Goal: Complete application form: Complete application form

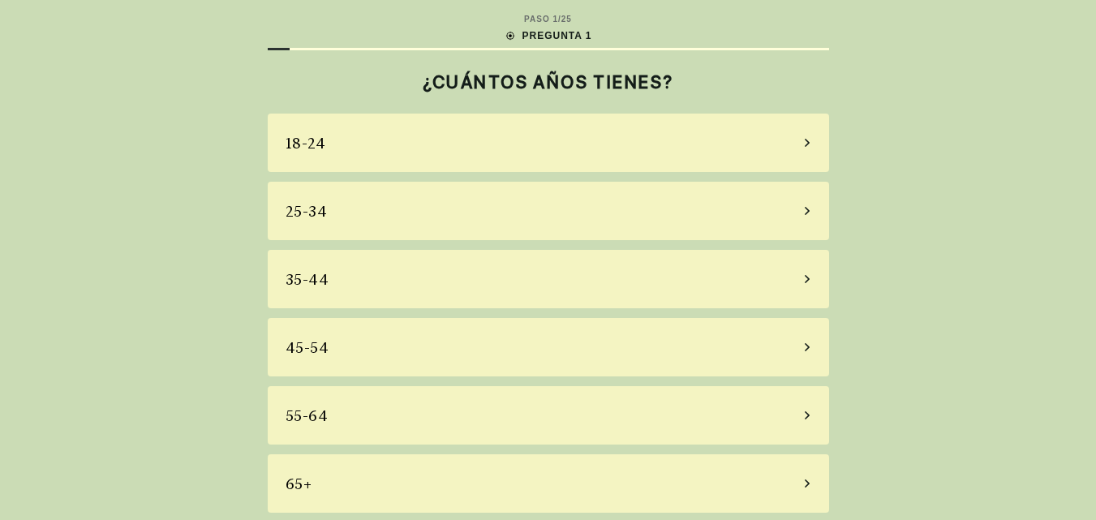
click at [526, 407] on div "55-64" at bounding box center [548, 415] width 561 height 58
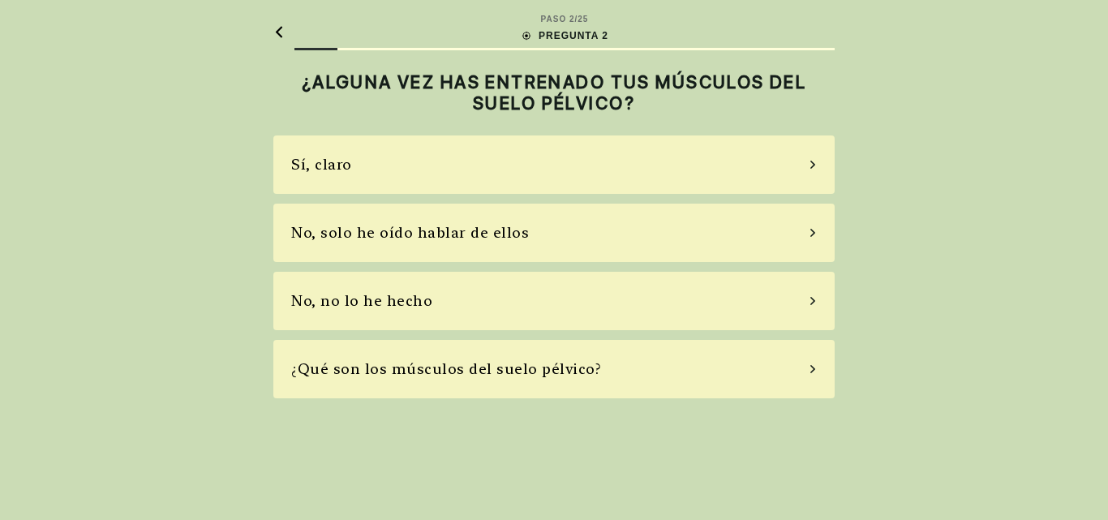
click at [492, 235] on div "No, solo he oído hablar de ellos" at bounding box center [410, 232] width 238 height 22
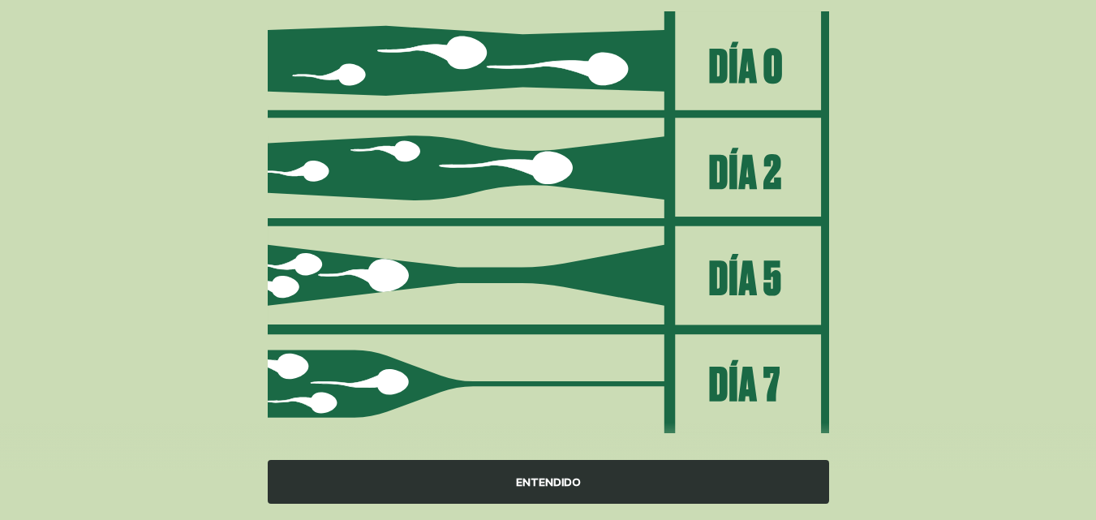
scroll to position [237, 0]
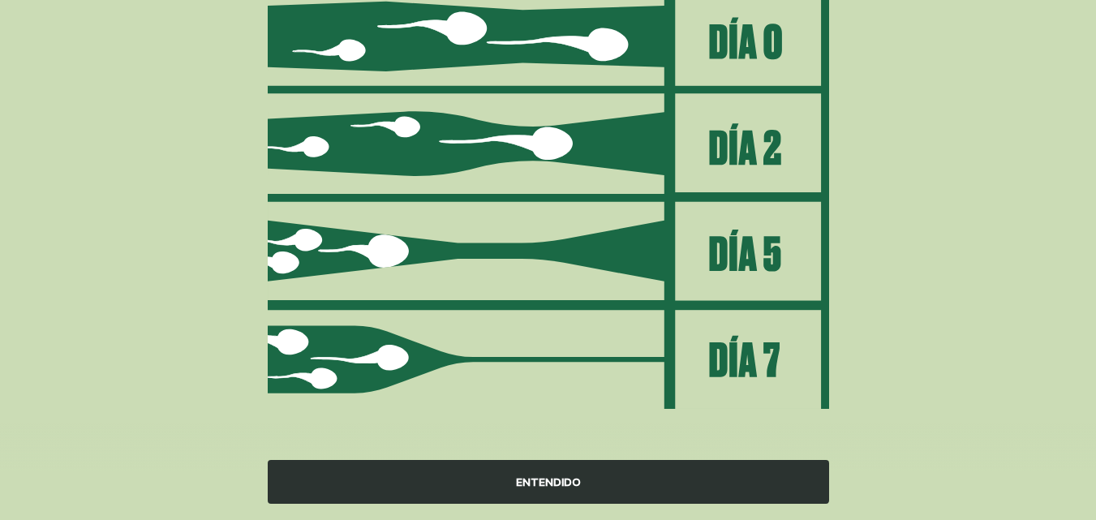
click at [556, 478] on div "ENTENDIDO" at bounding box center [548, 482] width 561 height 44
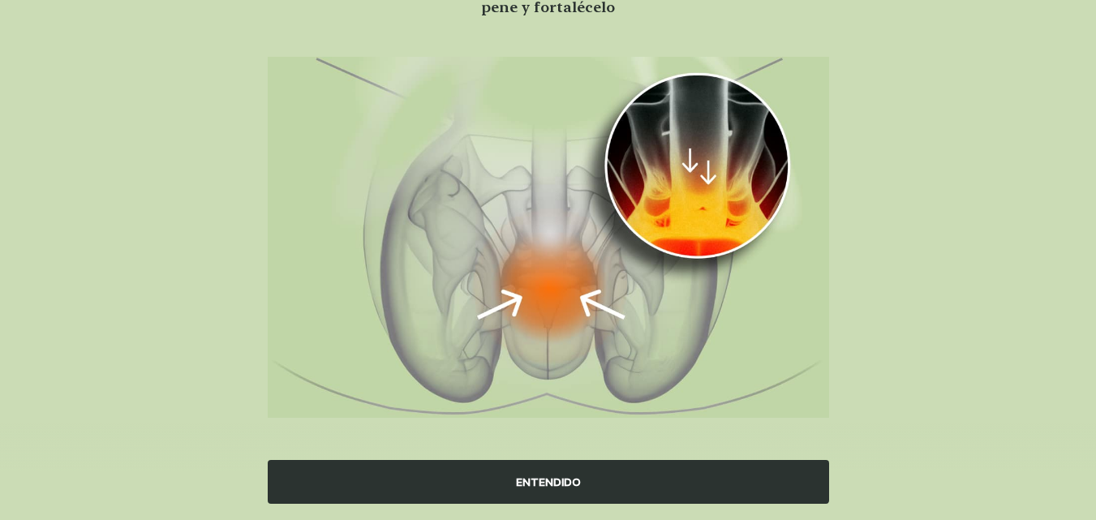
scroll to position [174, 0]
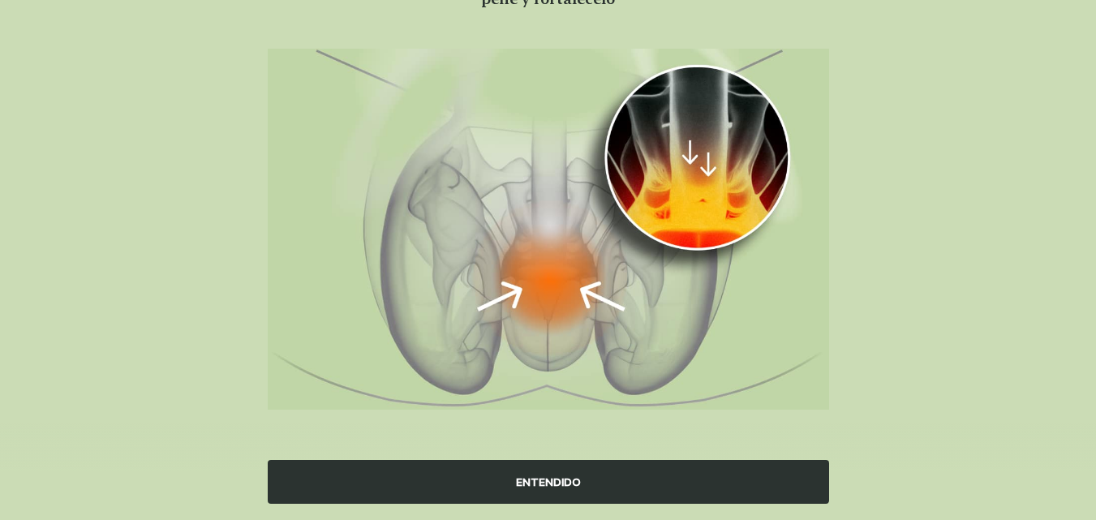
click at [541, 476] on div "ENTENDIDO" at bounding box center [548, 482] width 561 height 44
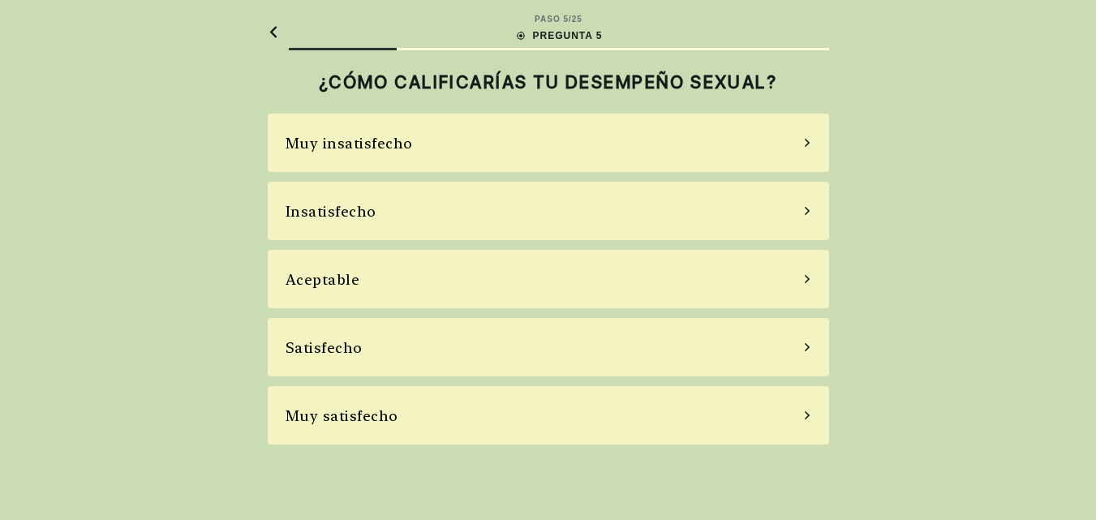
scroll to position [0, 0]
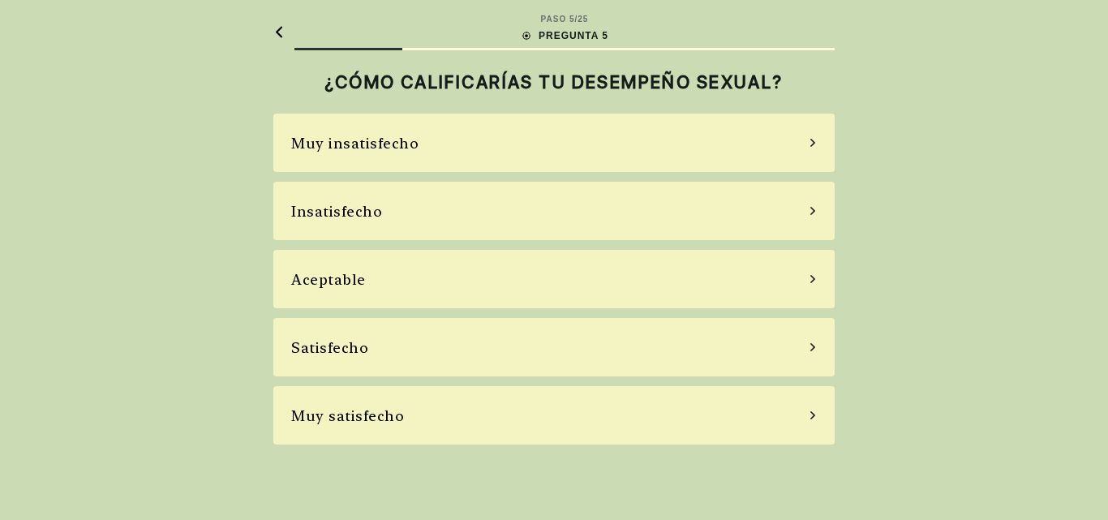
click at [385, 206] on div "Insatisfecho" at bounding box center [553, 211] width 561 height 58
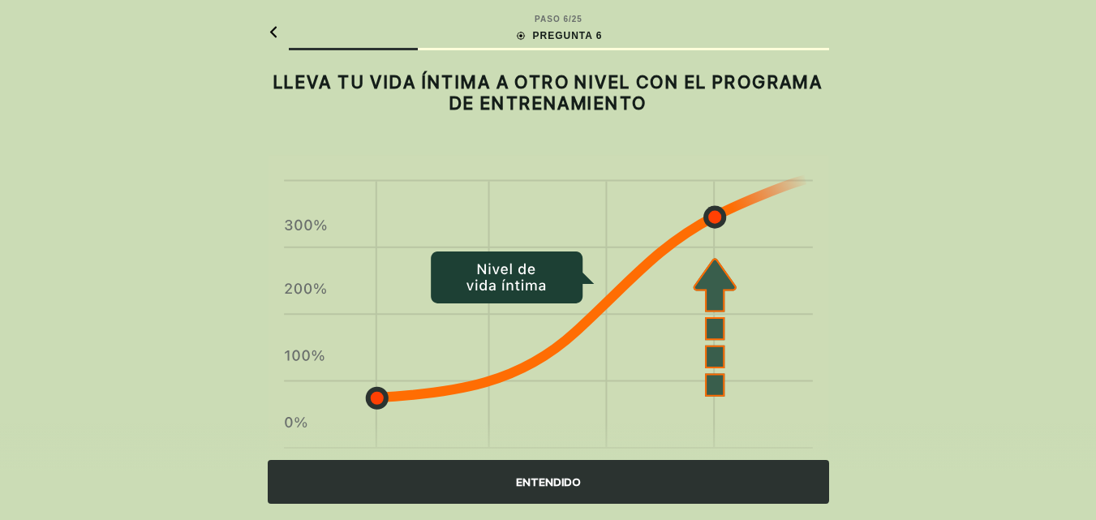
click at [546, 476] on div "ENTENDIDO" at bounding box center [548, 482] width 561 height 44
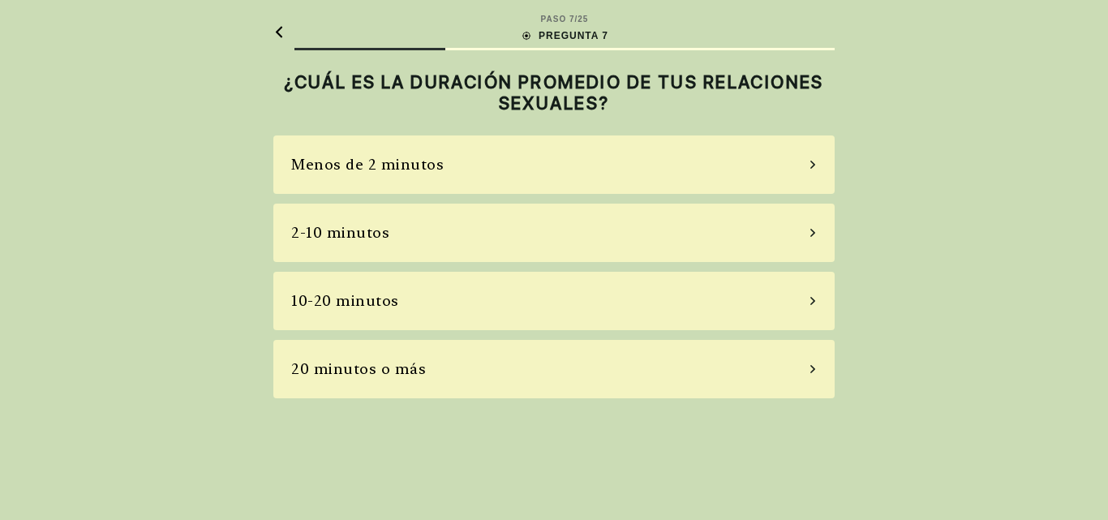
click at [530, 222] on div "2-10 minutos" at bounding box center [553, 233] width 561 height 58
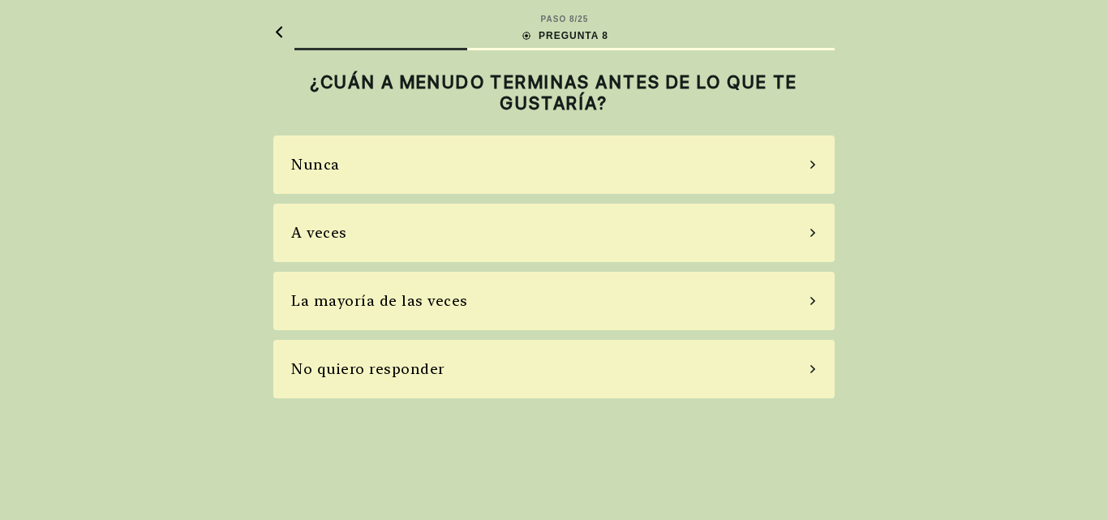
click at [525, 303] on div "La mayoría de las veces" at bounding box center [553, 301] width 561 height 58
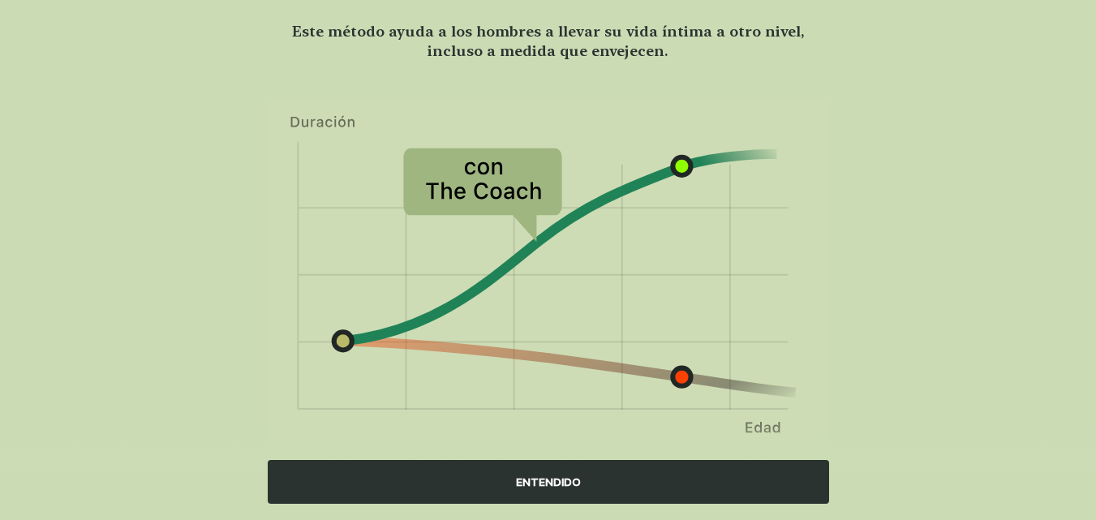
scroll to position [157, 0]
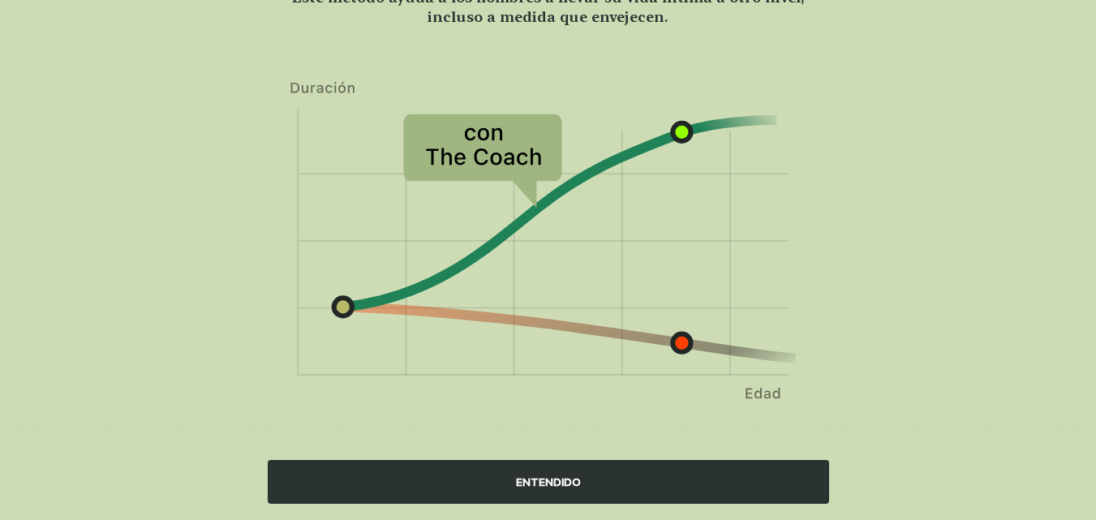
click at [577, 475] on div "ENTENDIDO" at bounding box center [548, 482] width 561 height 44
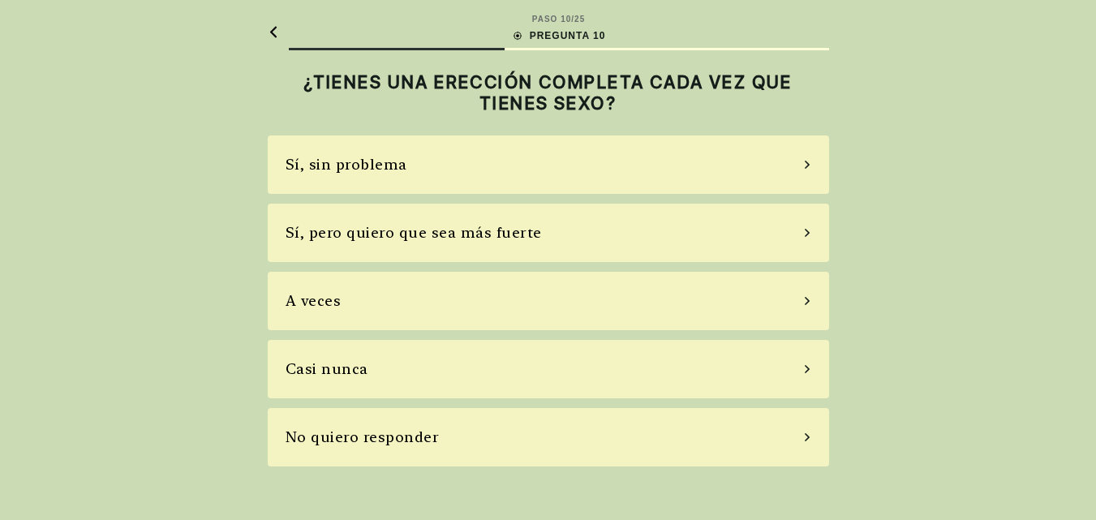
scroll to position [0, 0]
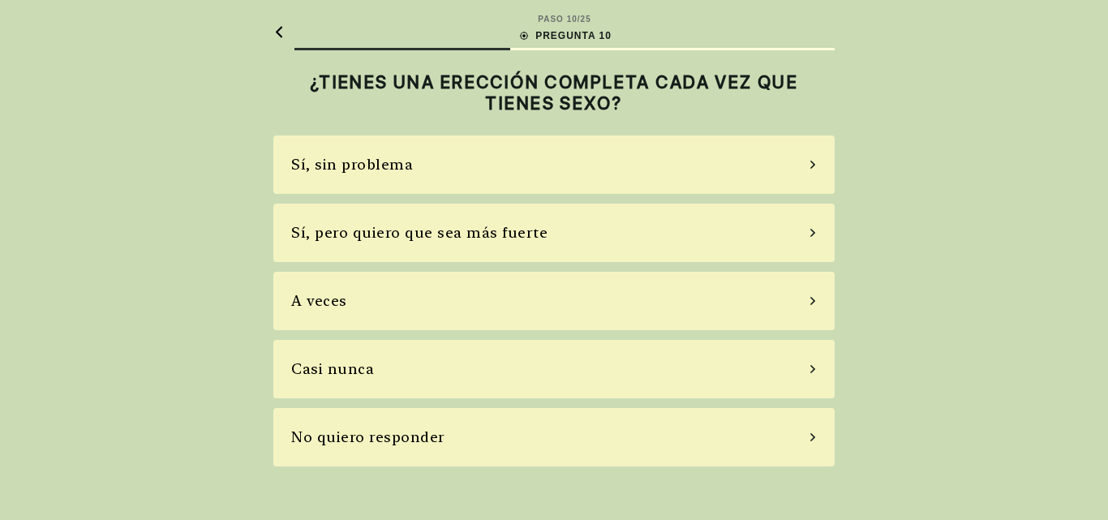
click at [392, 299] on div "A veces" at bounding box center [553, 301] width 561 height 58
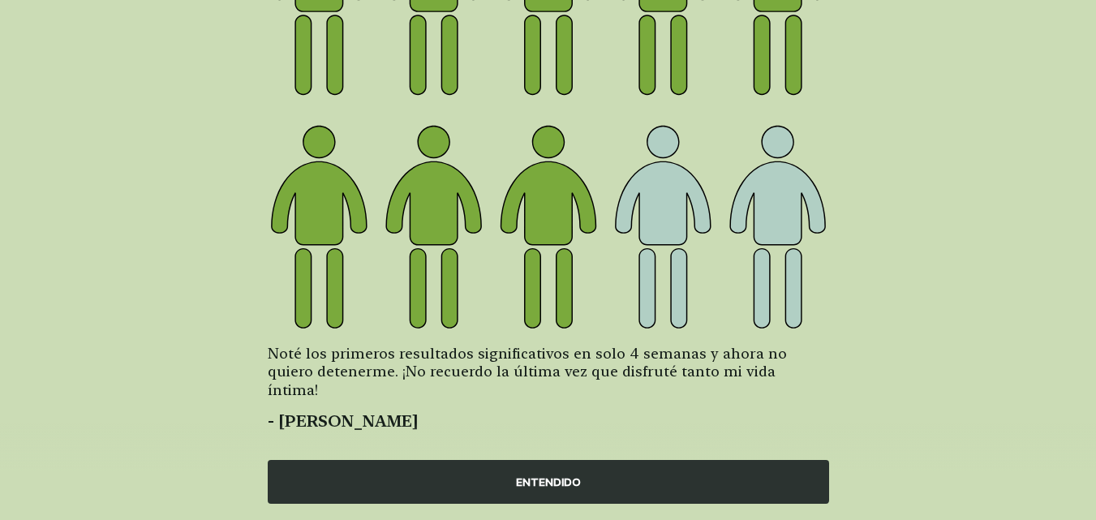
scroll to position [269, 0]
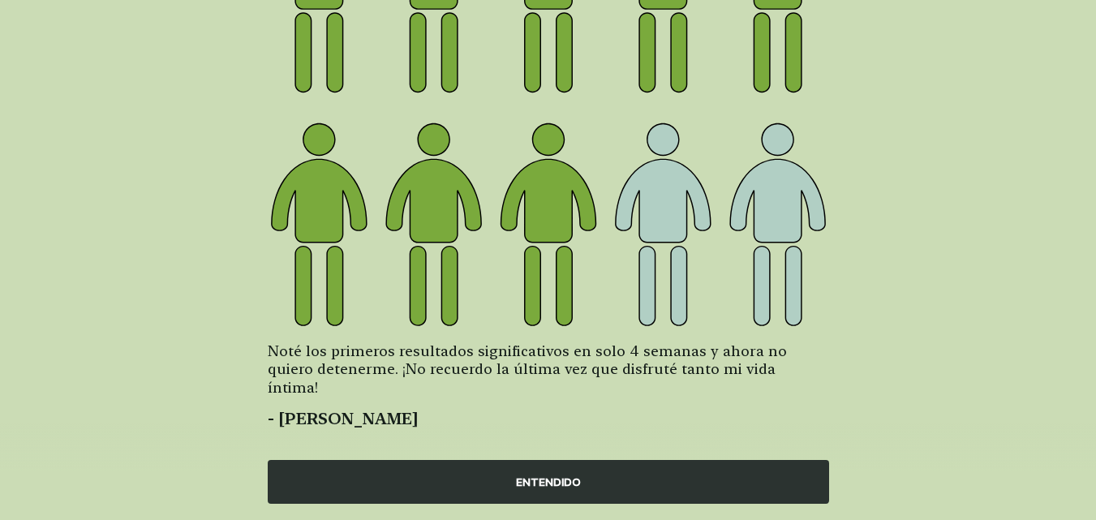
click at [528, 475] on div "ENTENDIDO" at bounding box center [548, 482] width 561 height 44
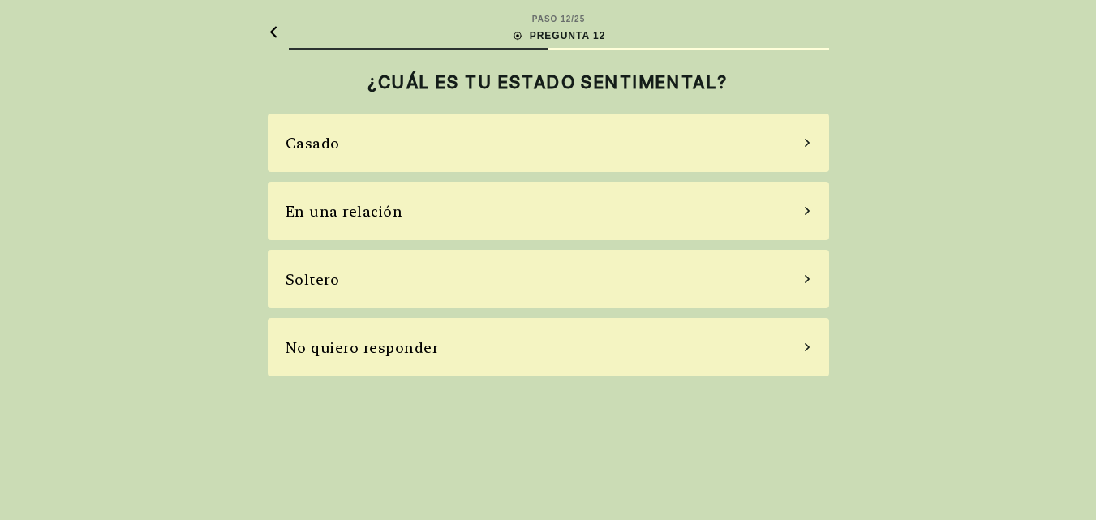
scroll to position [0, 0]
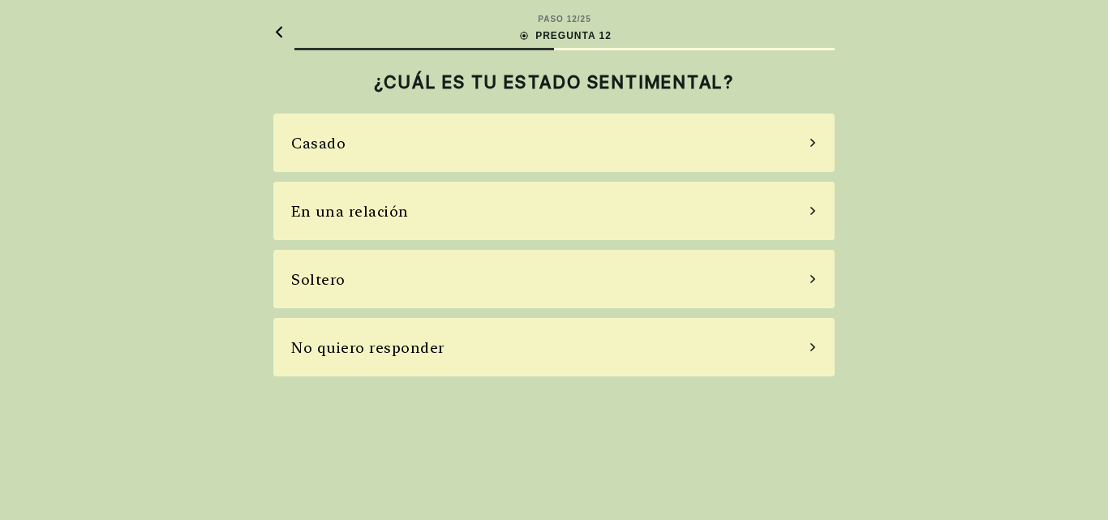
click at [349, 278] on div "Soltero" at bounding box center [553, 279] width 561 height 58
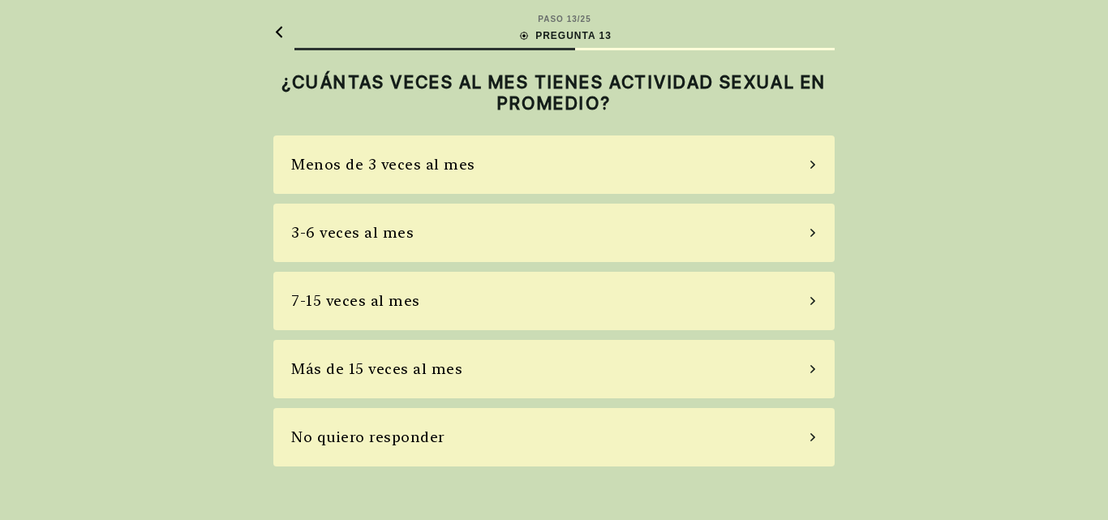
click at [401, 230] on div "3-6 veces al mes" at bounding box center [352, 232] width 123 height 22
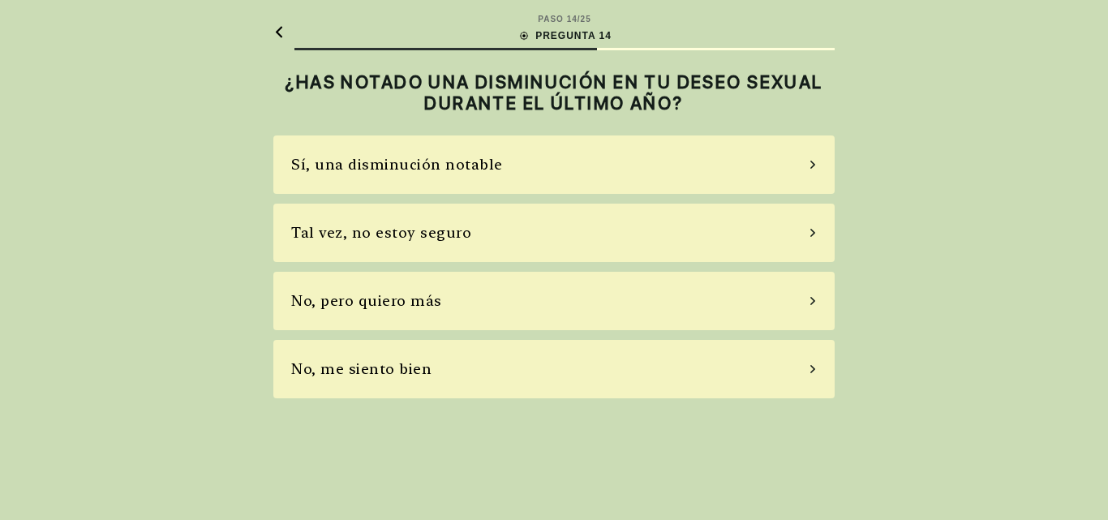
click at [438, 234] on div "Tal vez, no estoy seguro" at bounding box center [381, 232] width 180 height 22
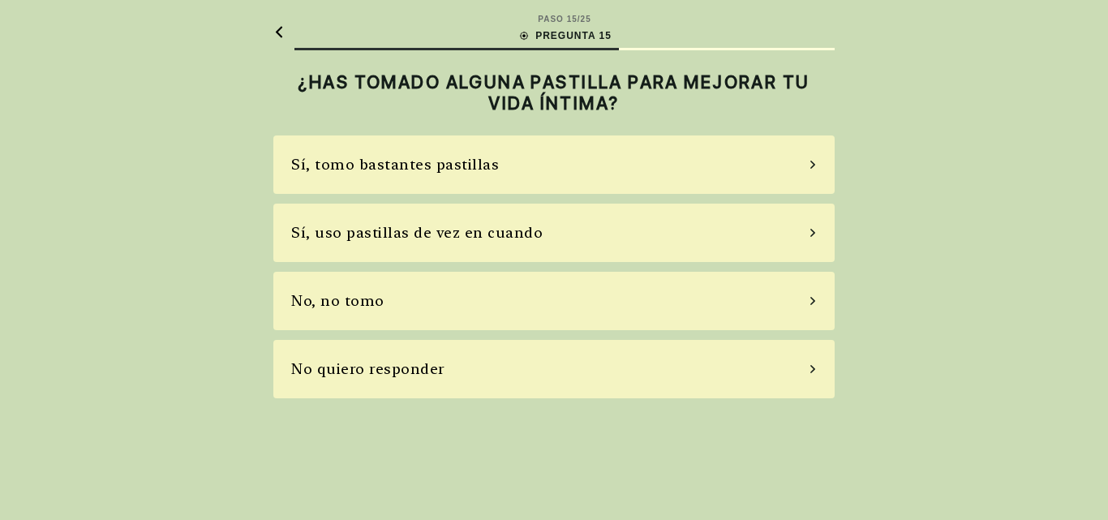
click at [381, 298] on div "No, no tomo" at bounding box center [553, 301] width 561 height 58
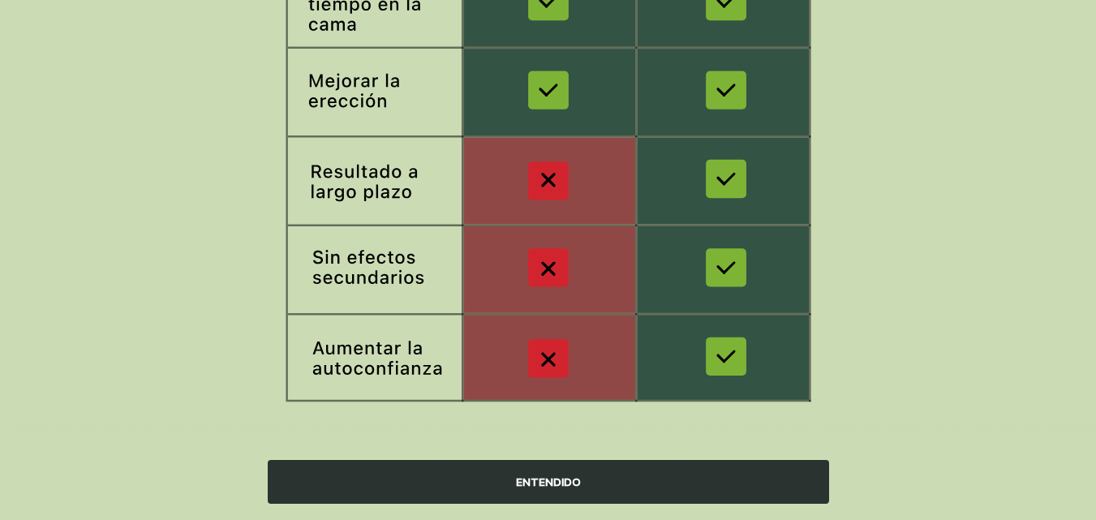
scroll to position [341, 0]
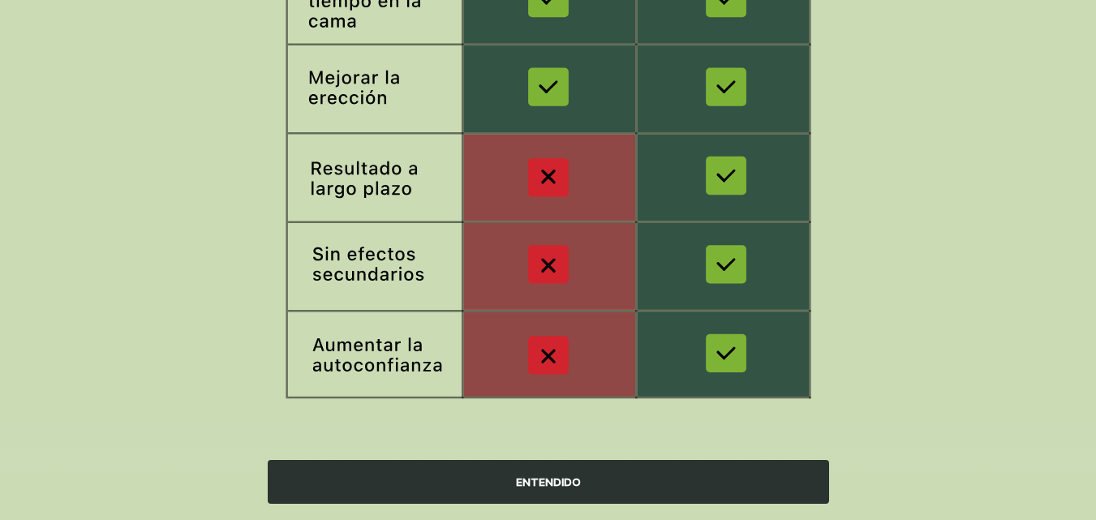
click at [533, 478] on div "ENTENDIDO" at bounding box center [548, 482] width 561 height 44
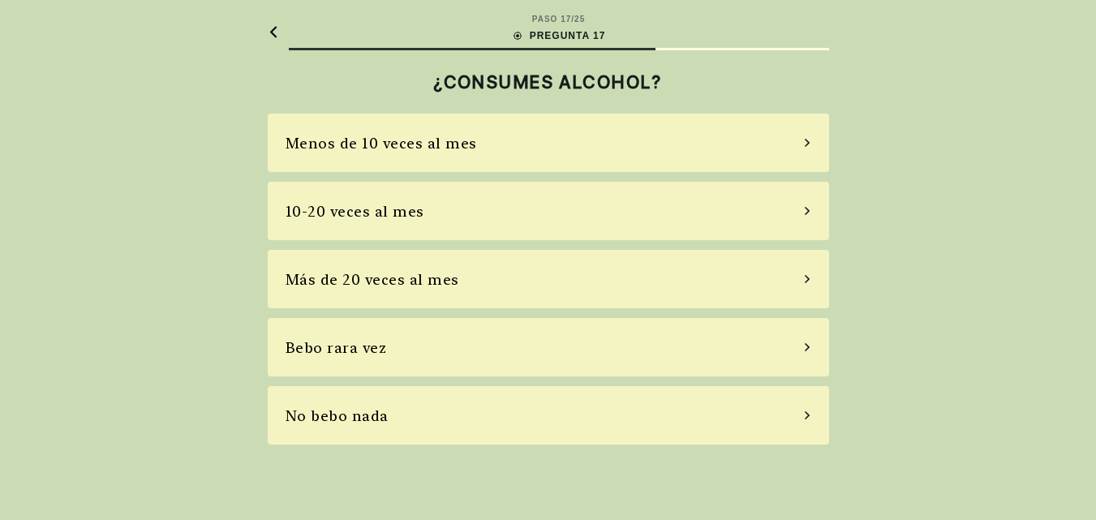
scroll to position [0, 0]
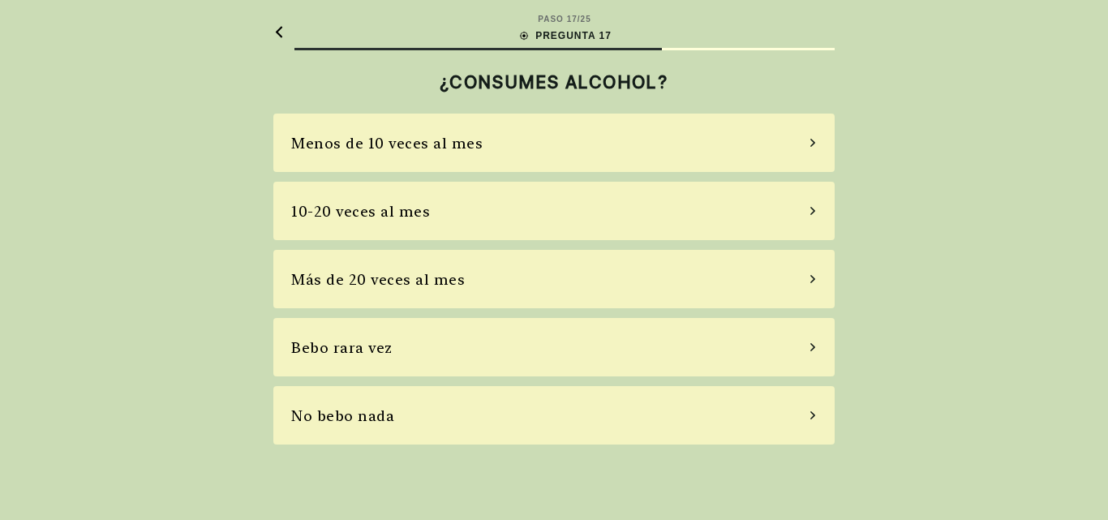
click at [383, 348] on div "Bebo rara vez" at bounding box center [341, 348] width 101 height 22
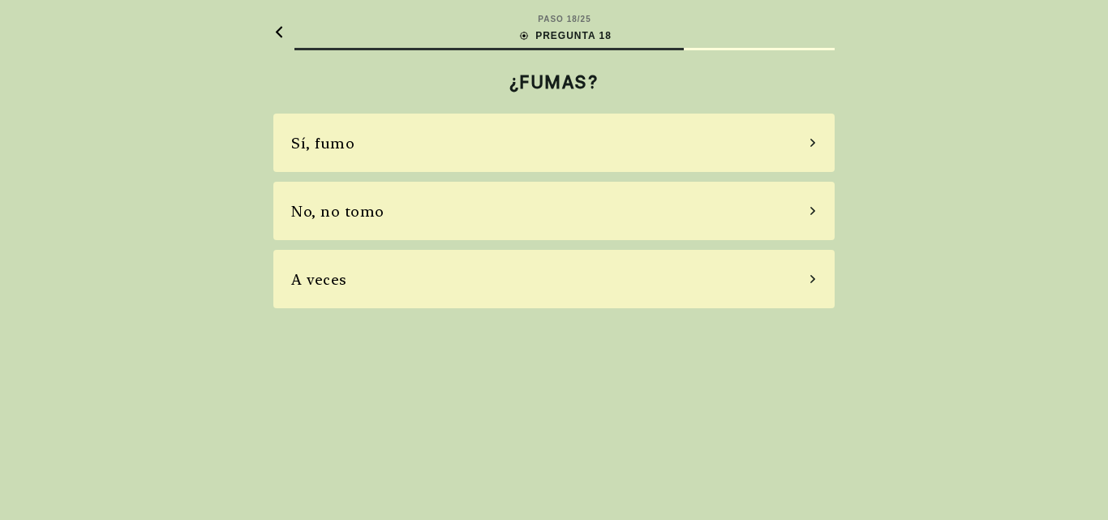
click at [350, 213] on div "No, no tomo" at bounding box center [337, 211] width 93 height 22
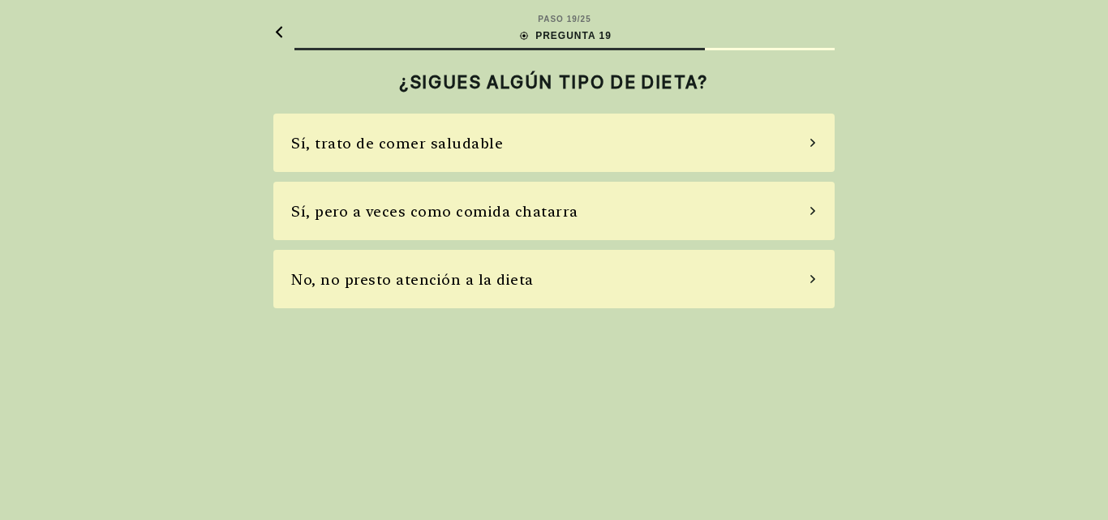
click at [398, 277] on div "No, no presto atención a la dieta" at bounding box center [412, 280] width 243 height 22
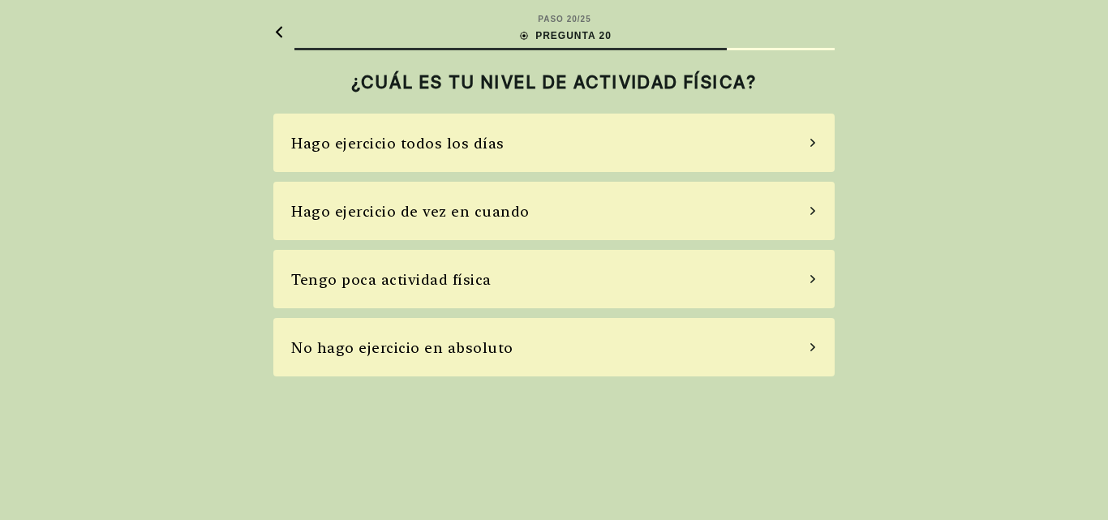
click at [399, 275] on div "Tengo poca actividad física" at bounding box center [391, 280] width 200 height 22
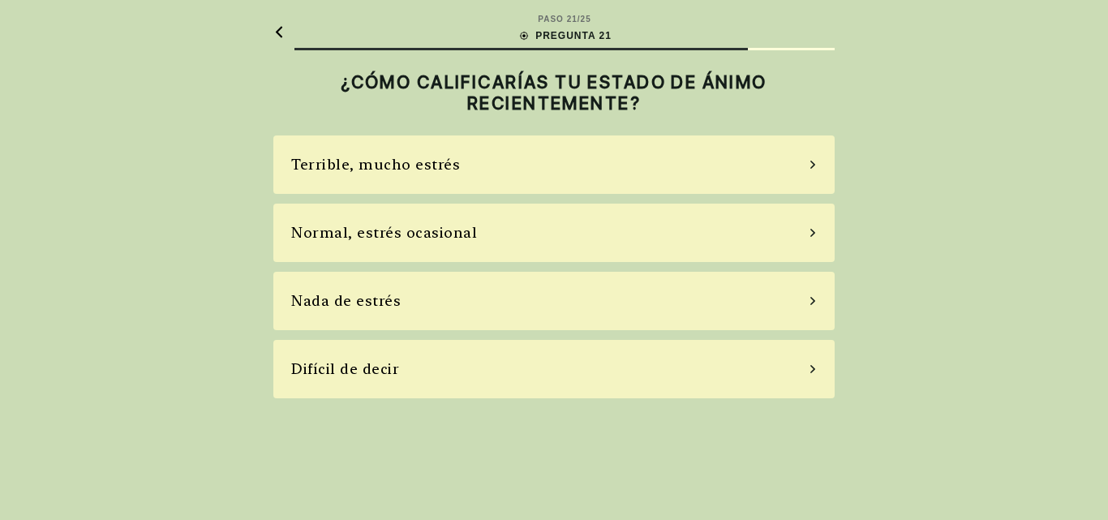
click at [372, 367] on div "Difícil de decir" at bounding box center [345, 369] width 108 height 22
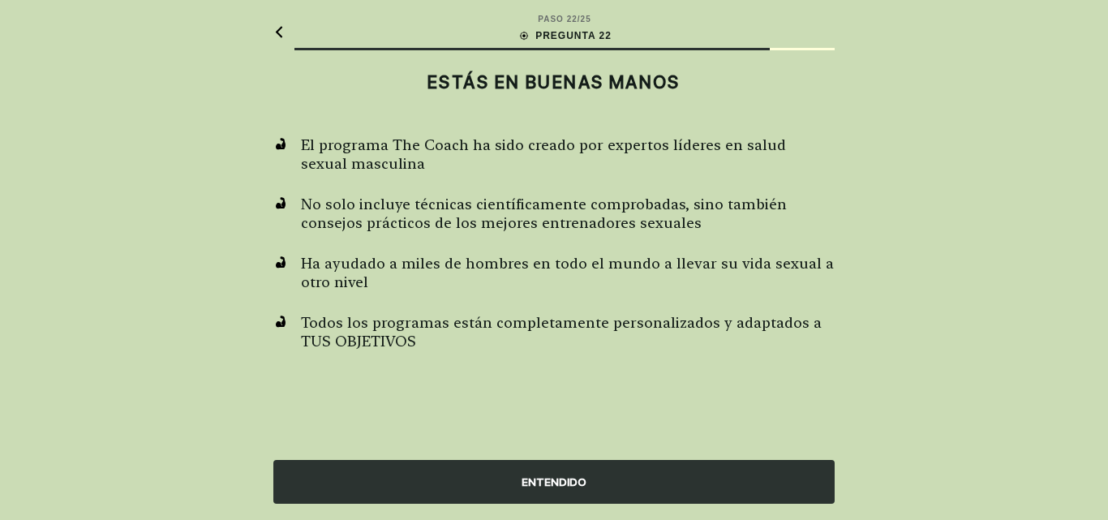
click at [565, 481] on div "ENTENDIDO" at bounding box center [553, 482] width 561 height 44
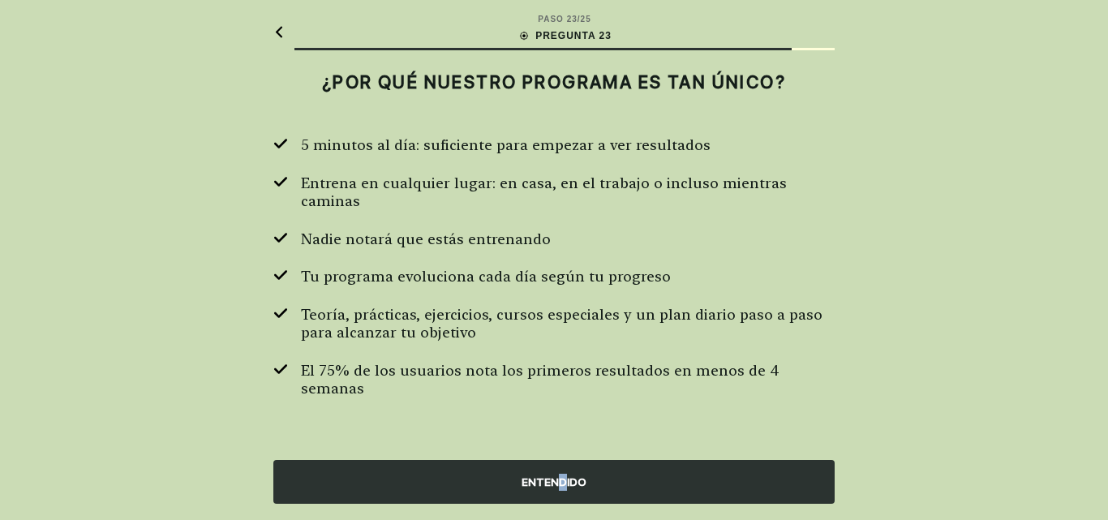
click at [563, 472] on div "ENTENDIDO" at bounding box center [553, 482] width 561 height 44
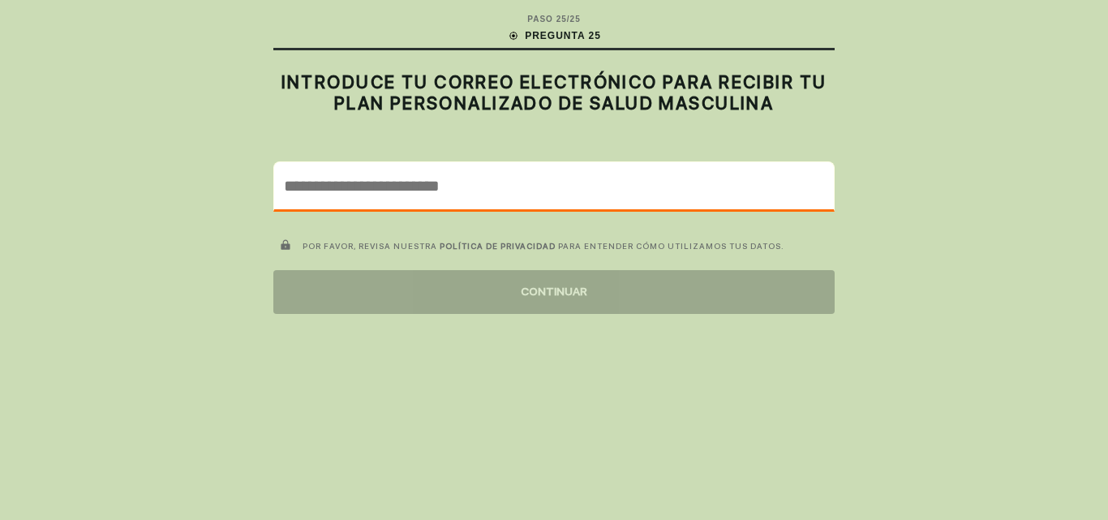
click at [368, 186] on input "email" at bounding box center [554, 185] width 560 height 47
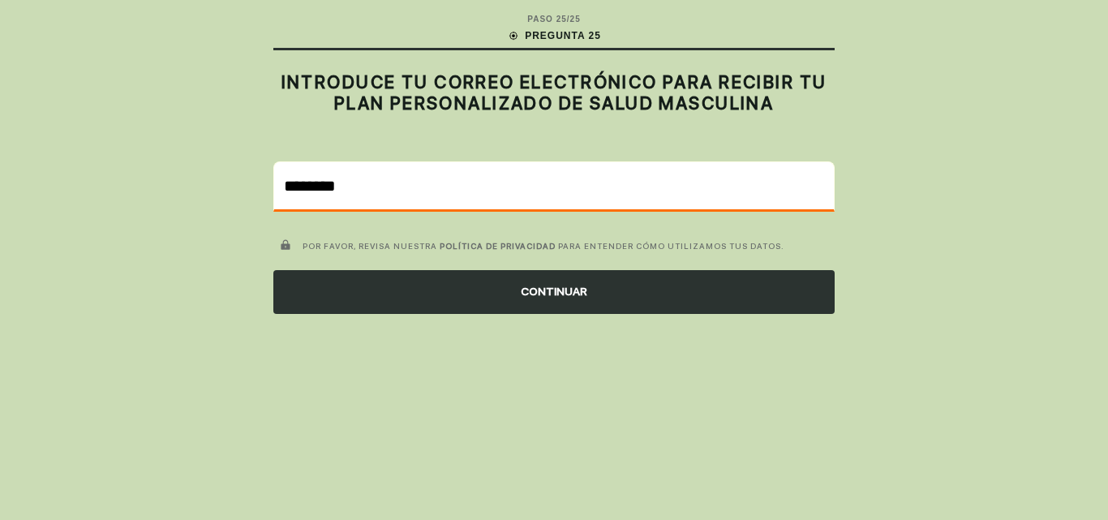
click at [369, 185] on input "********" at bounding box center [554, 185] width 560 height 47
type input "**********"
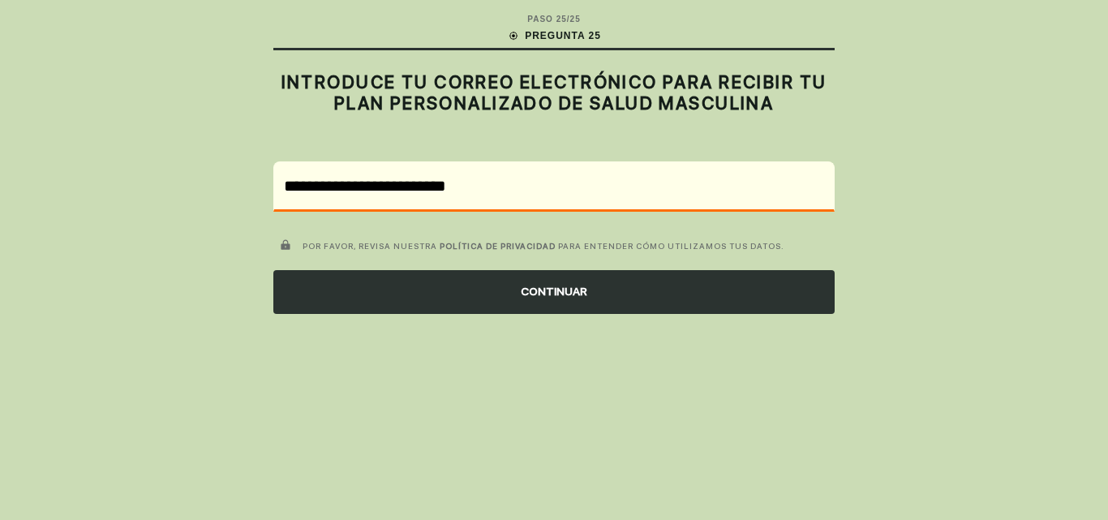
click at [556, 287] on div "CONTINUAR" at bounding box center [553, 292] width 561 height 44
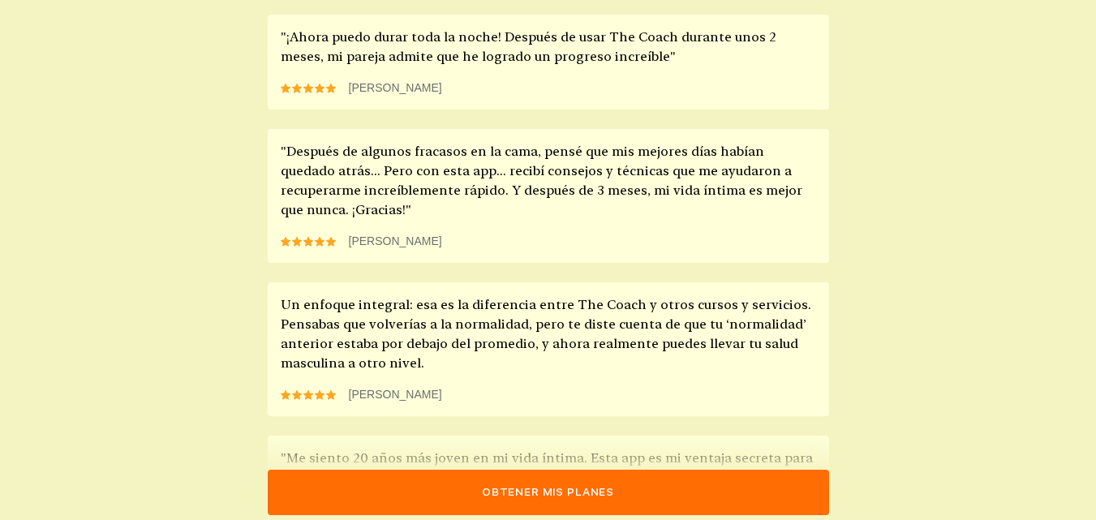
scroll to position [1460, 0]
